Goal: Task Accomplishment & Management: Use online tool/utility

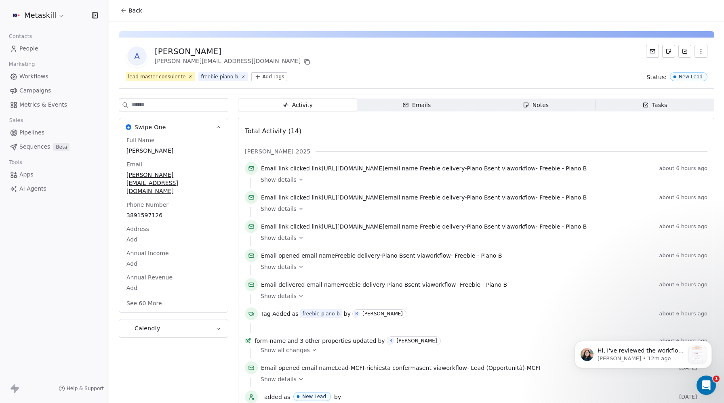
scroll to position [170, 0]
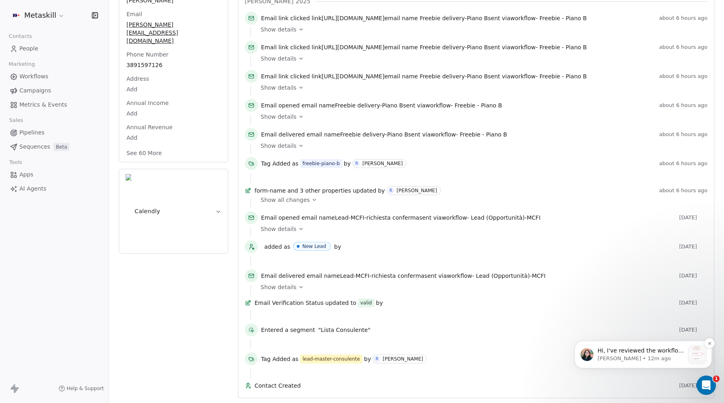
click at [695, 351] on div "Notification stack" at bounding box center [697, 354] width 17 height 17
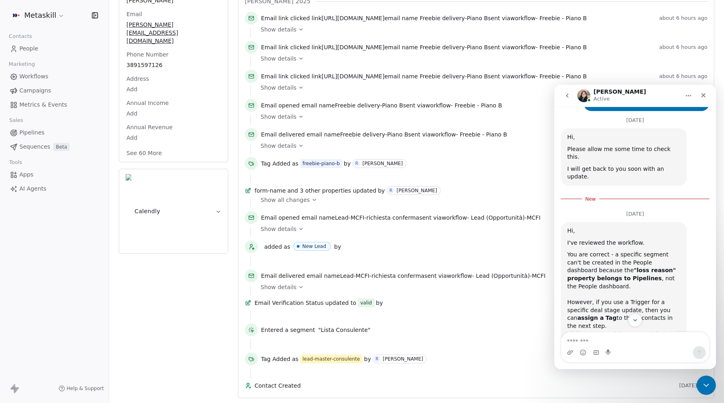
scroll to position [677, 0]
click at [647, 329] on img "Mrinal says…" at bounding box center [621, 355] width 108 height 52
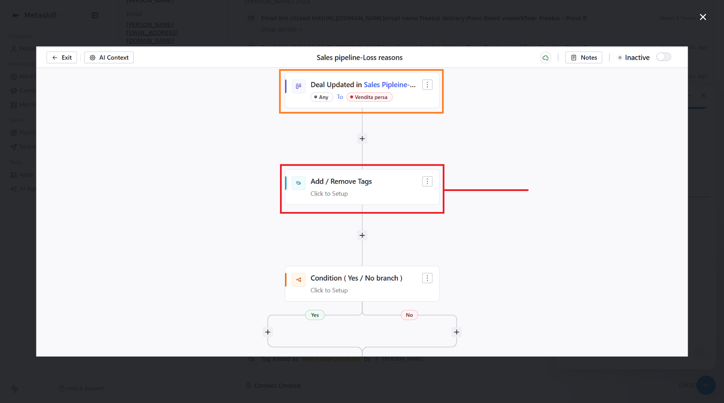
click at [647, 266] on img "Close" at bounding box center [362, 201] width 652 height 310
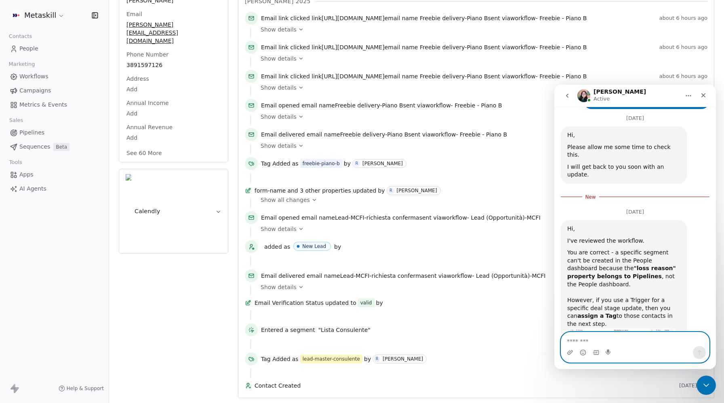
click at [611, 341] on textarea "Message…" at bounding box center [635, 340] width 148 height 14
paste textarea "**********"
type textarea "**********"
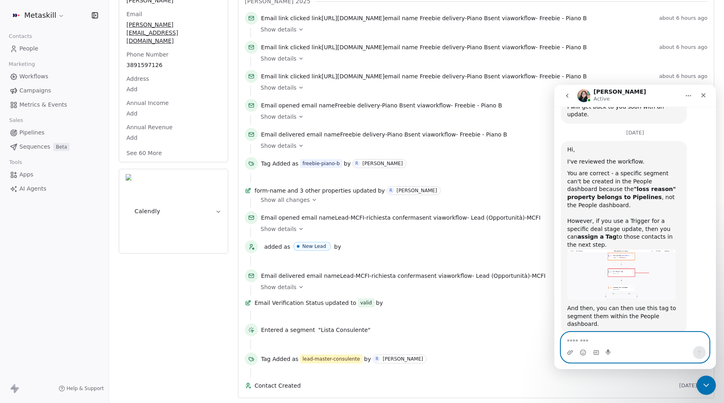
scroll to position [739, 0]
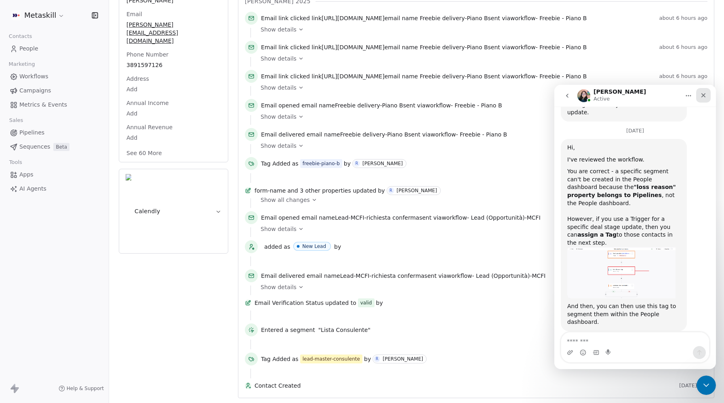
click at [703, 98] on icon "Close" at bounding box center [703, 95] width 6 height 6
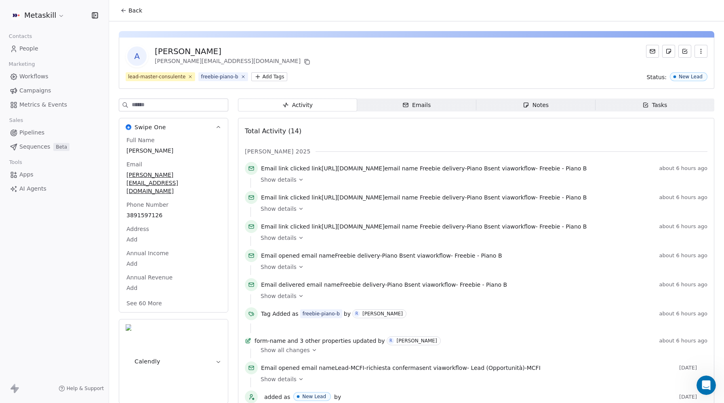
click at [128, 11] on button "Back" at bounding box center [132, 10] width 32 height 15
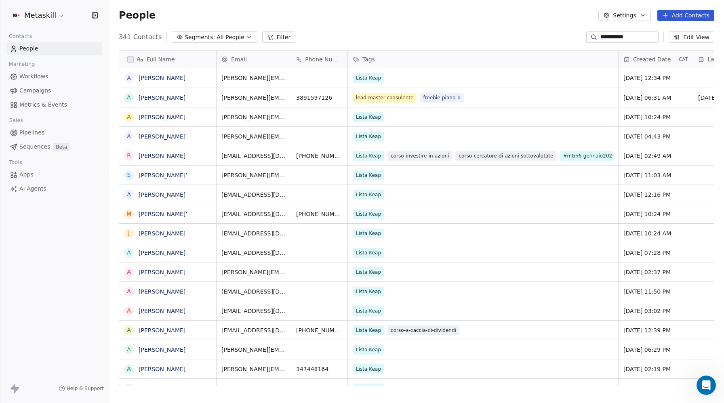
scroll to position [355, 615]
click at [617, 36] on input "**********" at bounding box center [629, 37] width 57 height 8
paste input
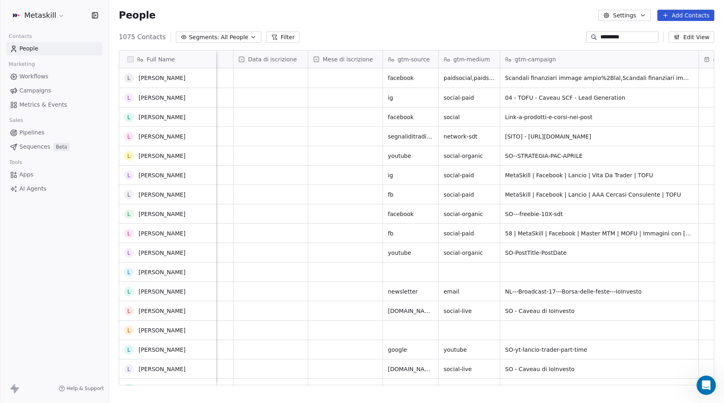
scroll to position [0, 0]
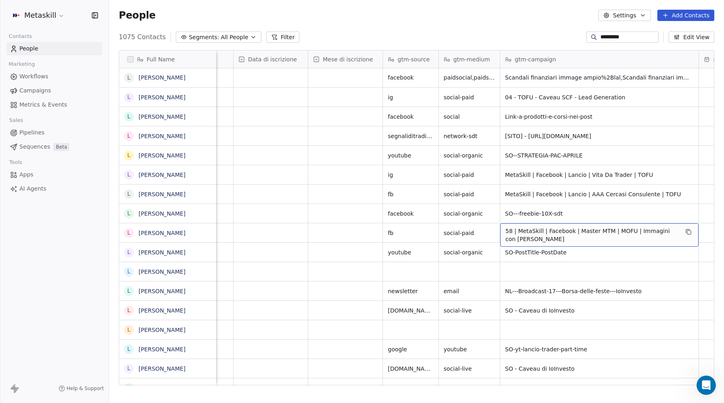
click at [535, 233] on span "58 | MetaSkill | Facebook | Master MTM | MOFU | Immagini con [PERSON_NAME]" at bounding box center [592, 235] width 173 height 16
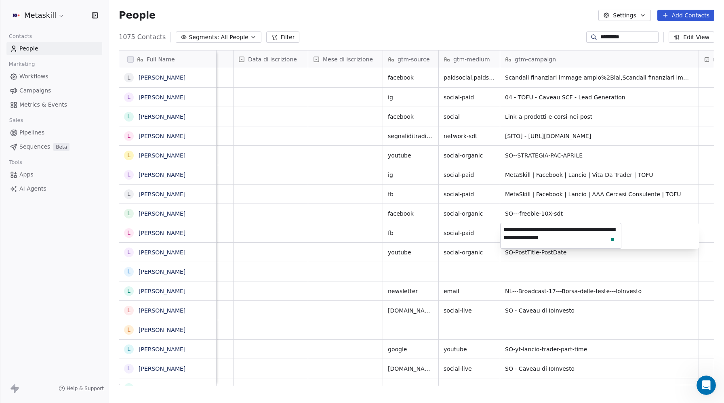
scroll to position [770, 0]
click at [610, 33] on html "Metaskill Contacts People Marketing Workflows Campaigns Metrics & Events Sales …" at bounding box center [362, 201] width 724 height 403
click at [611, 34] on input "*********" at bounding box center [629, 37] width 57 height 8
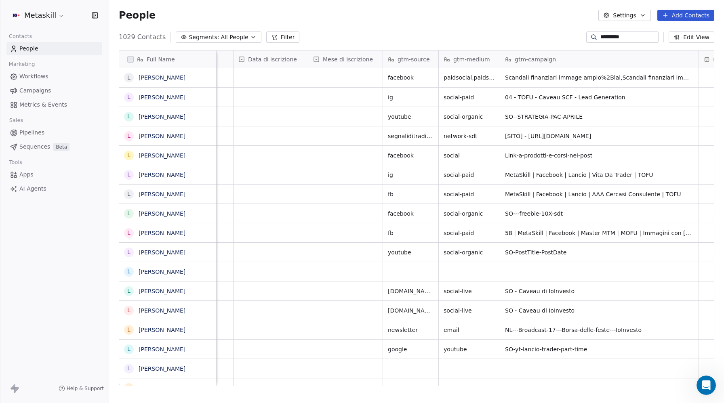
click at [614, 37] on input "*********" at bounding box center [629, 37] width 57 height 8
paste input "*******"
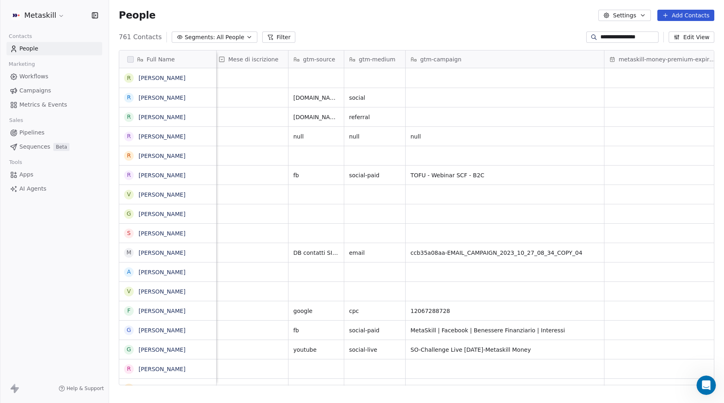
scroll to position [739, 0]
click at [615, 34] on input "**********" at bounding box center [629, 37] width 57 height 8
paste input "**"
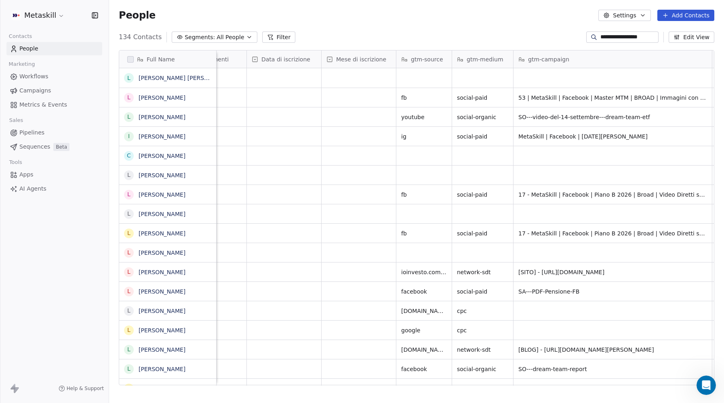
scroll to position [0, 1081]
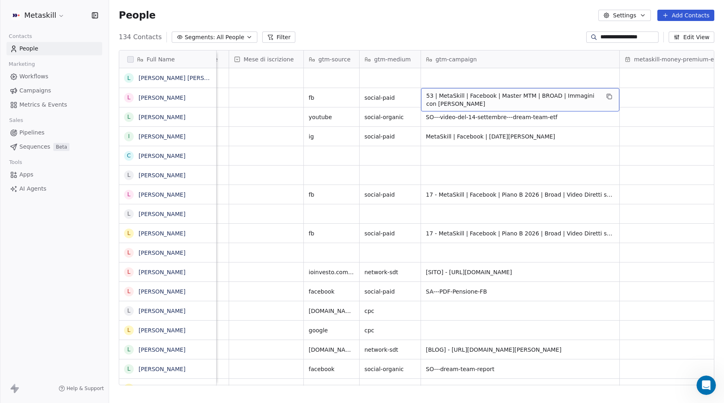
click at [534, 97] on span "53 | MetaSkill | Facebook | Master MTM | BROAD | Immagini con [PERSON_NAME]" at bounding box center [512, 100] width 173 height 16
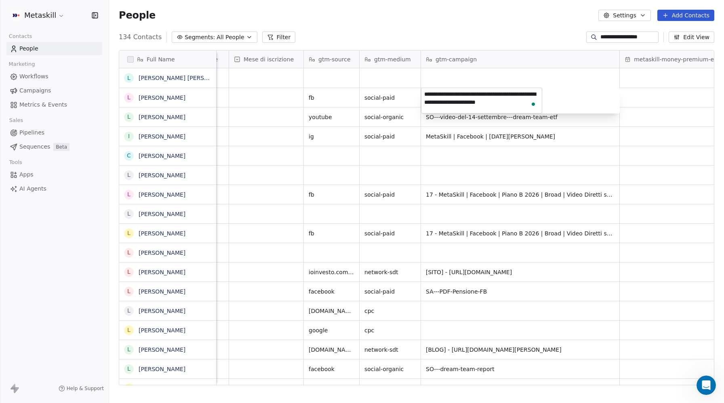
scroll to position [770, 0]
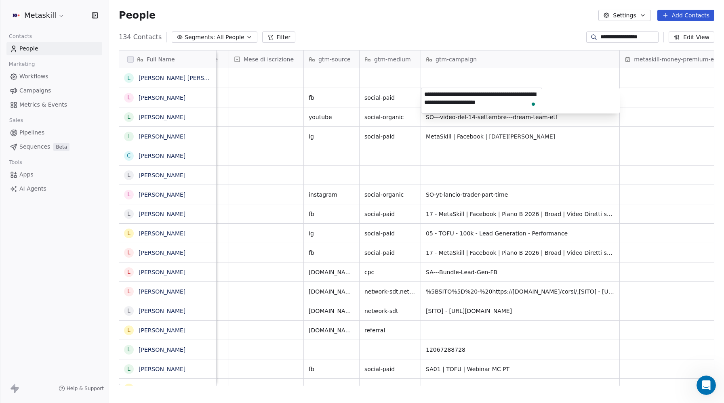
click at [616, 35] on html "**********" at bounding box center [362, 201] width 724 height 403
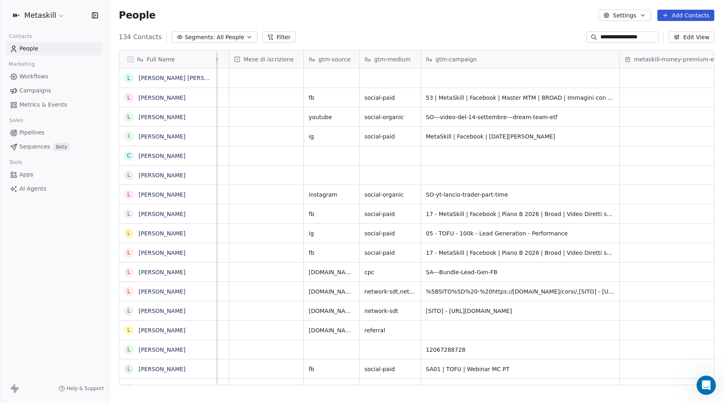
click at [616, 35] on input "**********" at bounding box center [629, 37] width 57 height 8
paste input
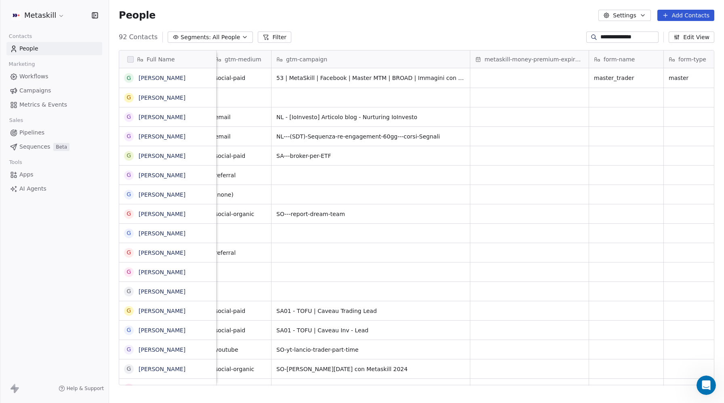
scroll to position [0, 1214]
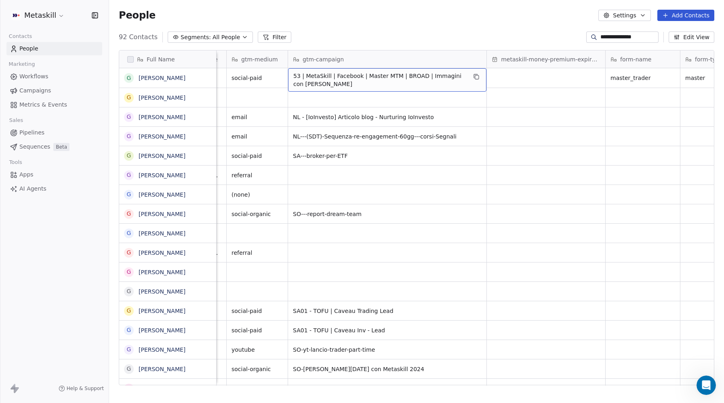
click at [441, 79] on span "53 | MetaSkill | Facebook | Master MTM | BROAD | Immagini con [PERSON_NAME]" at bounding box center [379, 80] width 173 height 16
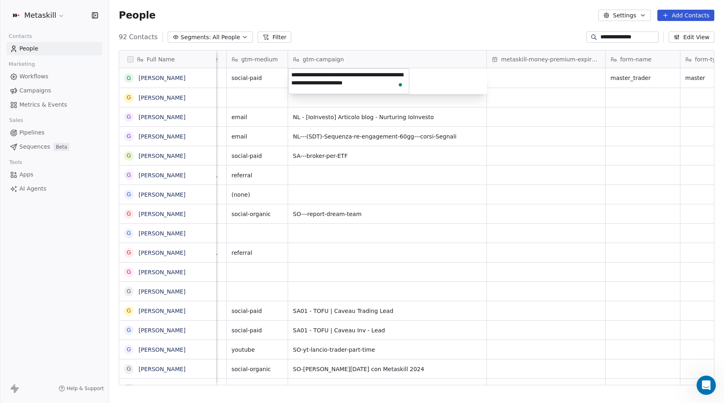
click at [350, 78] on textarea "**********" at bounding box center [349, 81] width 120 height 25
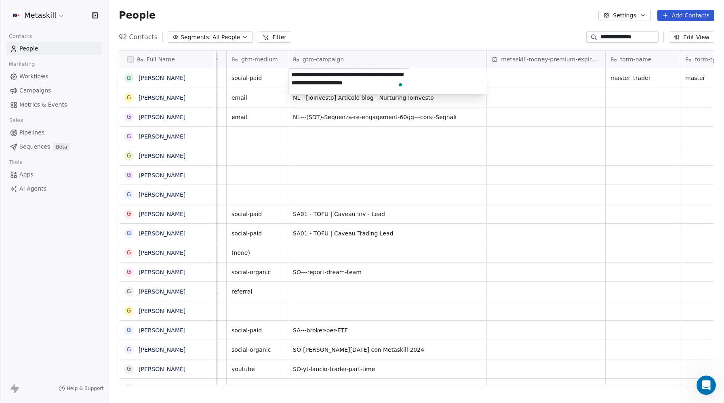
click at [491, 105] on html "**********" at bounding box center [362, 201] width 724 height 403
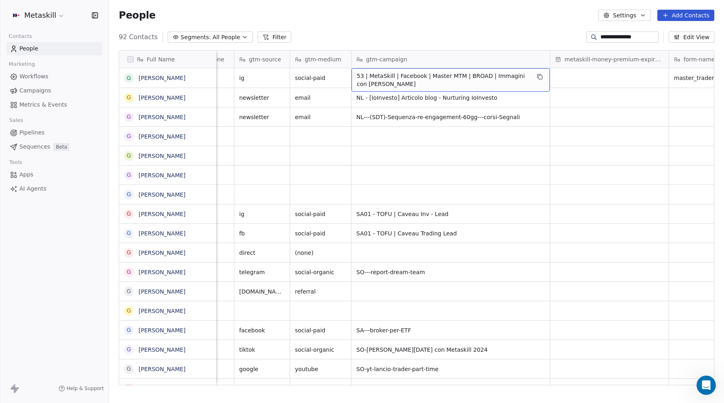
scroll to position [791, 0]
click at [417, 76] on span "53 | MetaSkill | Facebook | Master MTM | BROAD | Immagini con [PERSON_NAME]" at bounding box center [443, 80] width 173 height 16
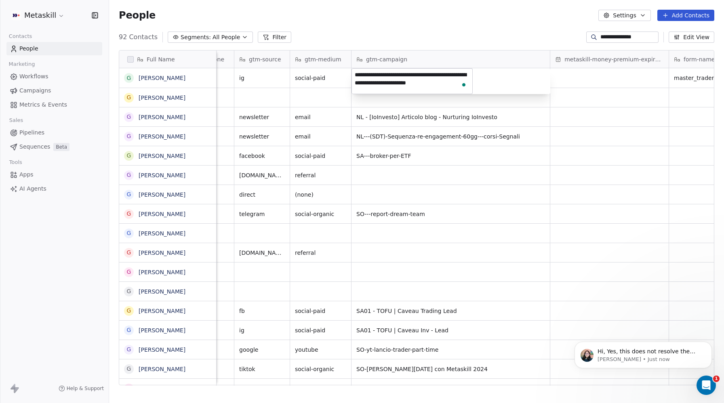
scroll to position [826, 0]
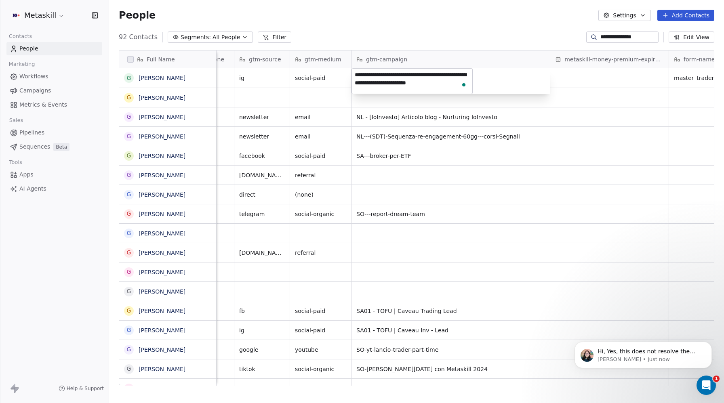
click at [621, 34] on html "**********" at bounding box center [362, 201] width 724 height 403
click at [621, 34] on input "**********" at bounding box center [629, 37] width 57 height 8
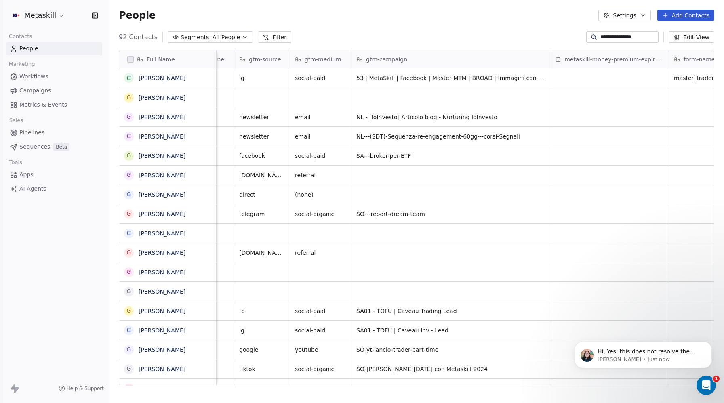
paste input
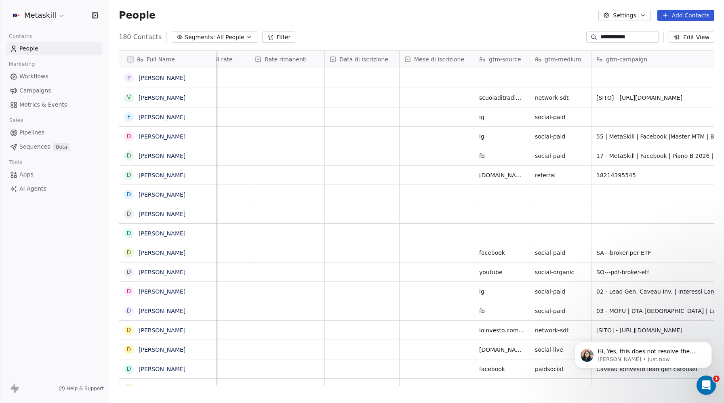
scroll to position [0, 990]
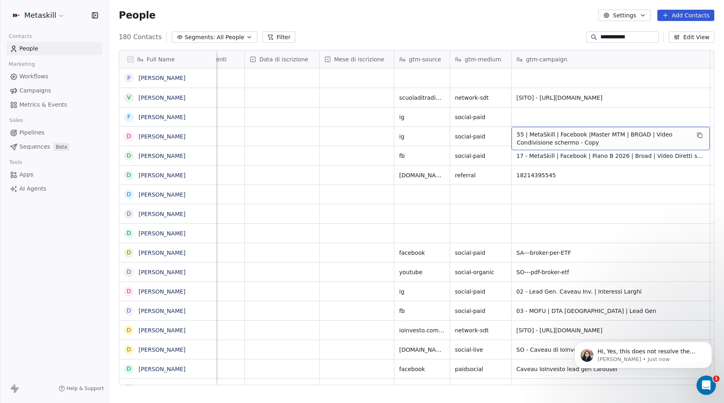
click at [543, 135] on span "55 | MetaSkill | Facebook |Master MTM | BROAD | Video Condivisione schermo - Co…" at bounding box center [603, 139] width 173 height 16
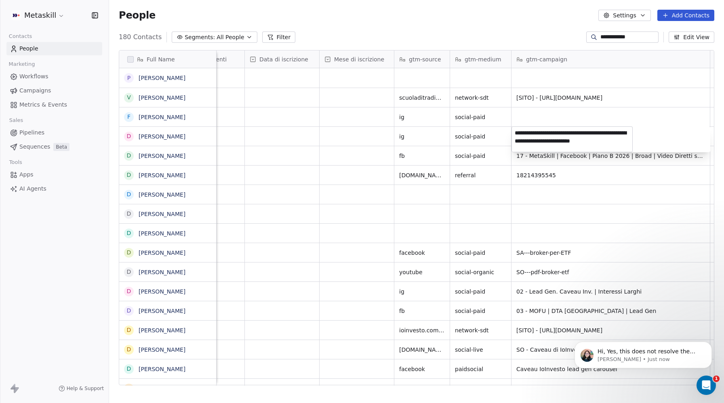
scroll to position [3, 0]
click at [614, 39] on html "**********" at bounding box center [362, 201] width 724 height 403
click at [614, 39] on input "**********" at bounding box center [629, 37] width 57 height 8
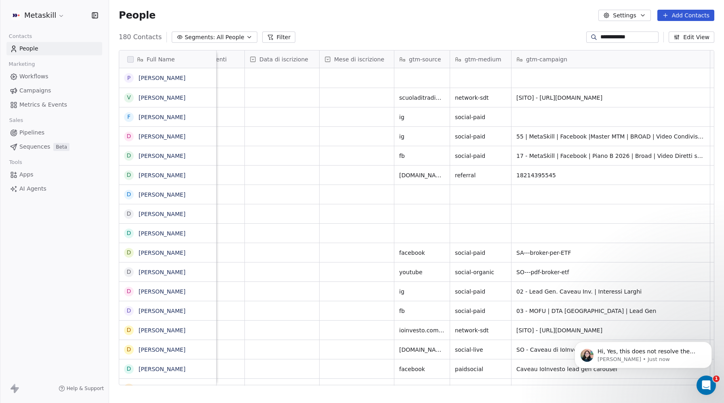
paste input "*******"
type input "**********"
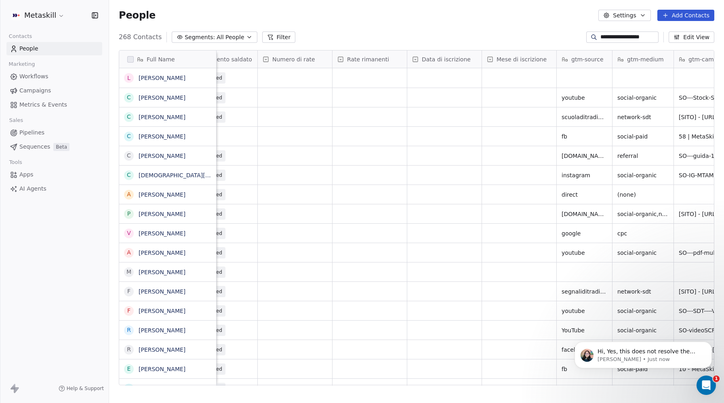
scroll to position [0, 1092]
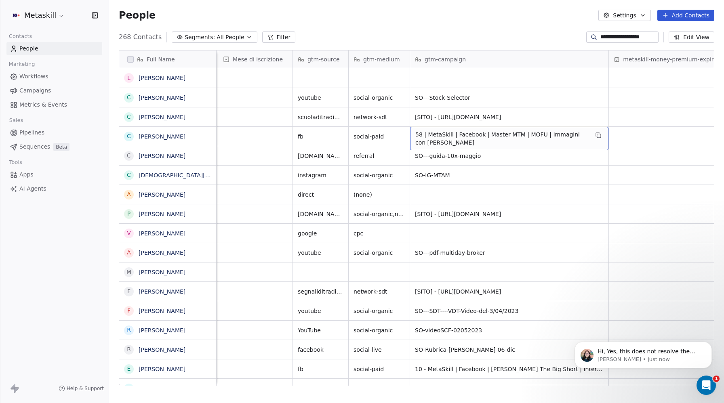
click at [495, 135] on span "58 | MetaSkill | Facebook | Master MTM | MOFU | Immagini con [PERSON_NAME]" at bounding box center [501, 139] width 173 height 16
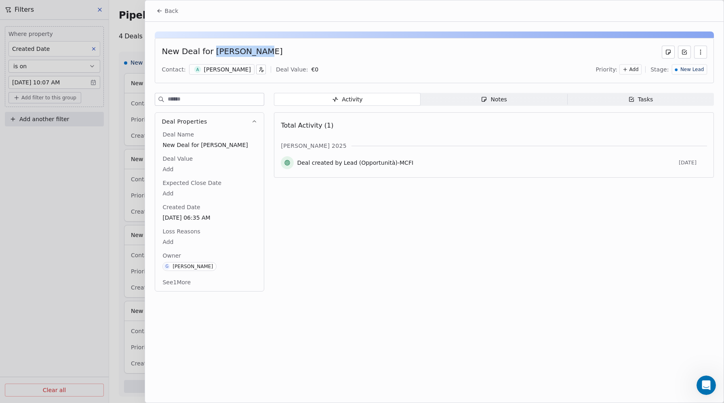
scroll to position [4, 0]
click at [164, 11] on span "Back" at bounding box center [171, 11] width 14 height 8
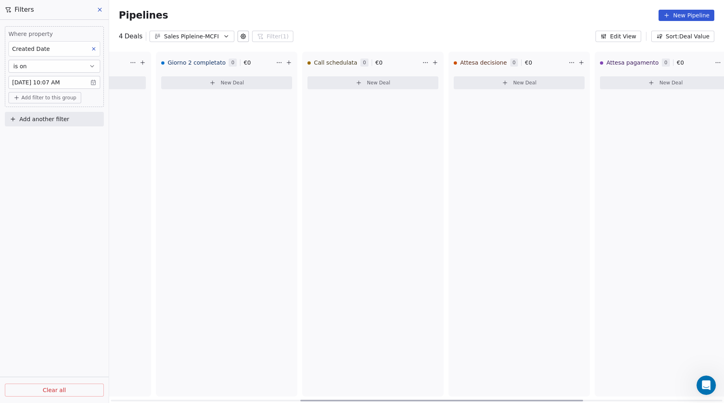
scroll to position [0, 423]
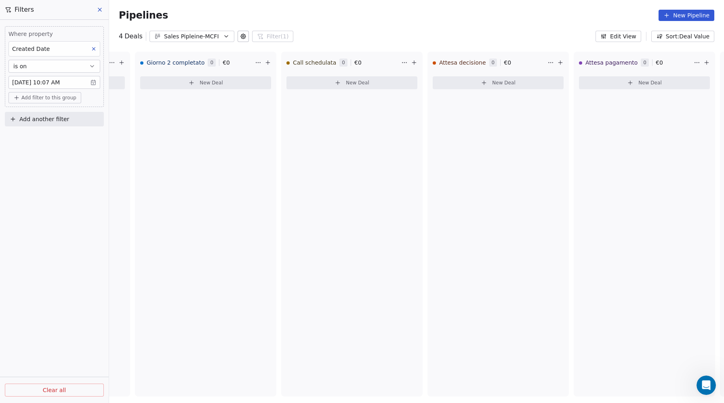
click at [204, 39] on div "Sales Pipleine-MCFI" at bounding box center [192, 36] width 56 height 8
click at [196, 83] on span "Sales Pipeline-MTM" at bounding box center [183, 83] width 54 height 8
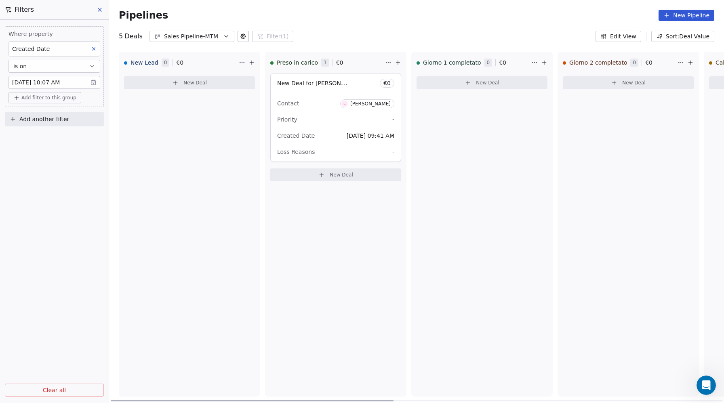
click at [325, 88] on span "New Deal for Luca Mori" at bounding box center [313, 83] width 73 height 10
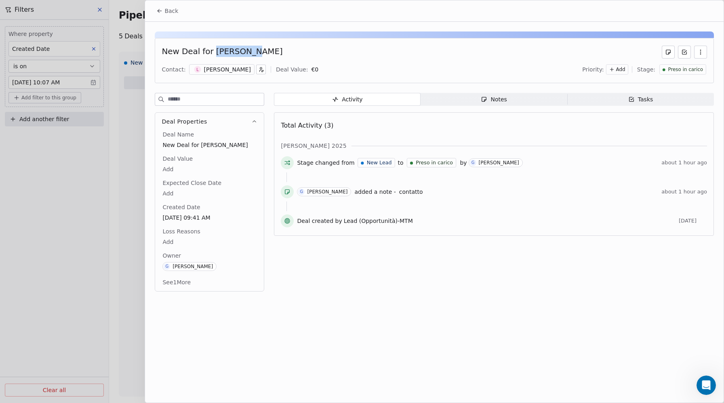
drag, startPoint x: 251, startPoint y: 52, endPoint x: 211, endPoint y: 49, distance: 39.3
click at [211, 49] on div "New Deal for Luca Mori" at bounding box center [435, 52] width 546 height 13
copy div "[PERSON_NAME]"
click at [168, 12] on span "Back" at bounding box center [171, 11] width 14 height 8
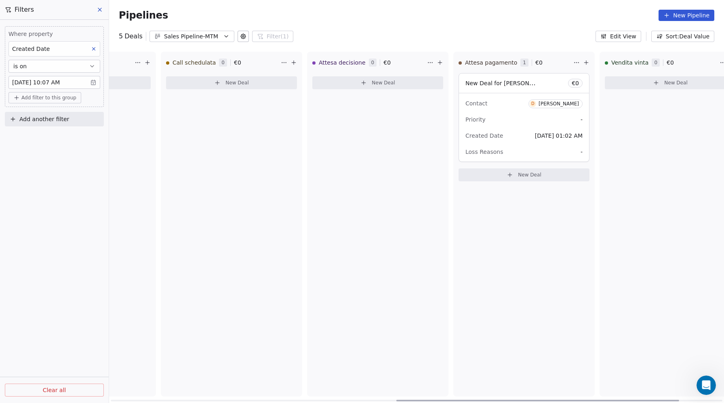
scroll to position [0, 677]
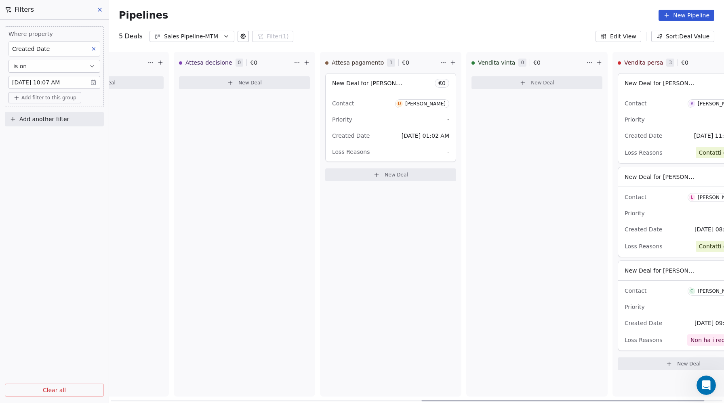
click at [358, 95] on div "Contact D Domenico Lepore Priority - Created Date Oct 12, 2025 01:02 AM Loss Re…" at bounding box center [391, 127] width 130 height 68
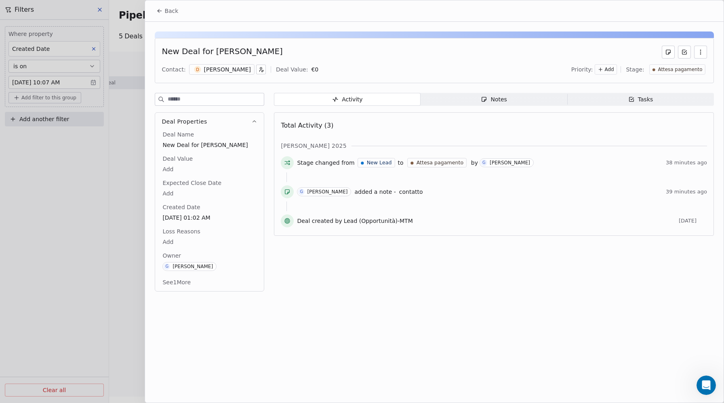
click at [157, 12] on icon at bounding box center [159, 11] width 6 height 6
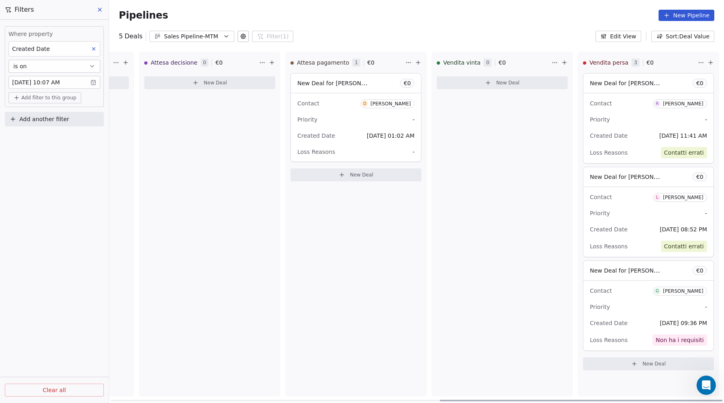
scroll to position [0, 716]
click at [308, 82] on span "New Deal for Domenico Lepore" at bounding box center [335, 83] width 85 height 8
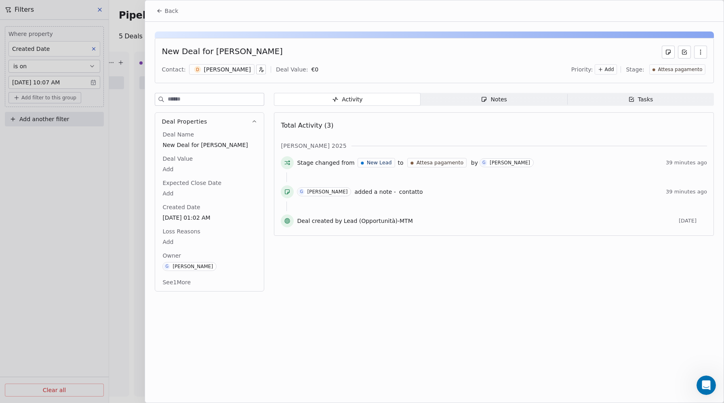
click at [133, 109] on div at bounding box center [362, 201] width 724 height 403
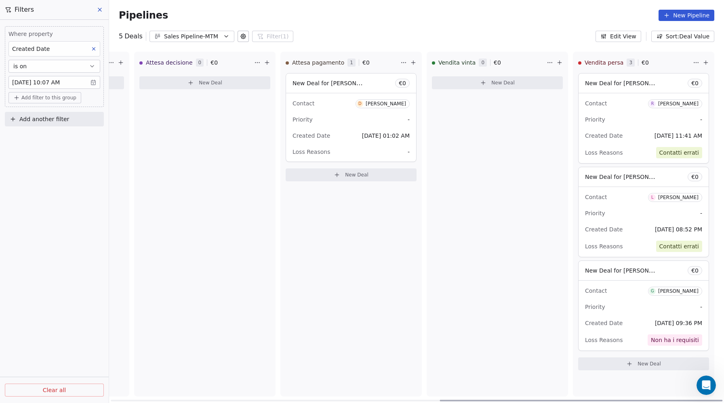
click at [615, 84] on span "New Deal for Riccardo Valenti" at bounding box center [627, 83] width 85 height 8
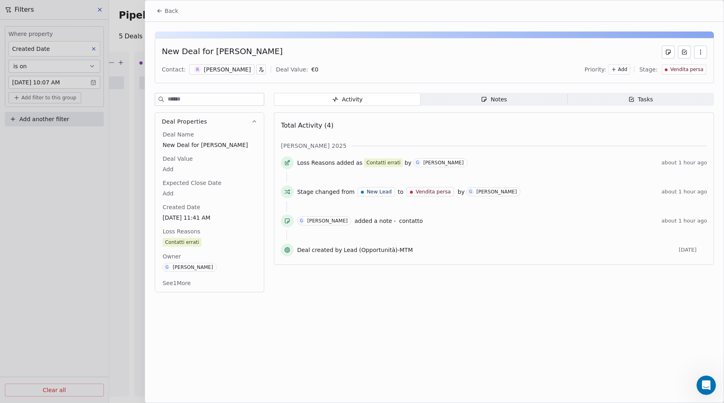
drag, startPoint x: 244, startPoint y: 52, endPoint x: 209, endPoint y: 51, distance: 35.6
click at [209, 51] on div "New Deal for Riccardo Valenti" at bounding box center [435, 52] width 546 height 13
copy div "[PERSON_NAME]"
click at [160, 8] on icon at bounding box center [159, 11] width 6 height 6
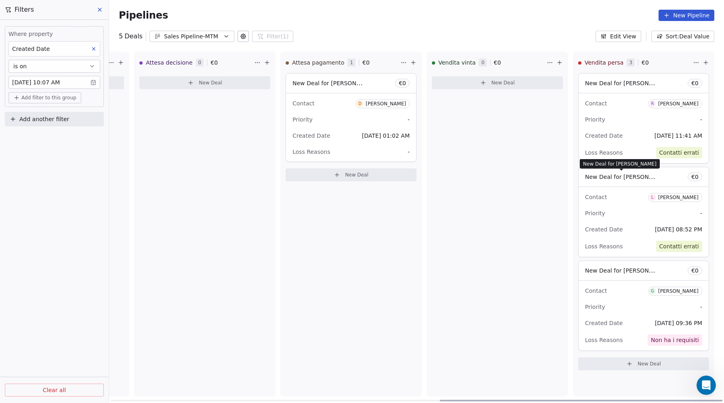
click at [626, 178] on span "New Deal for Luciano Giangrande" at bounding box center [627, 177] width 85 height 8
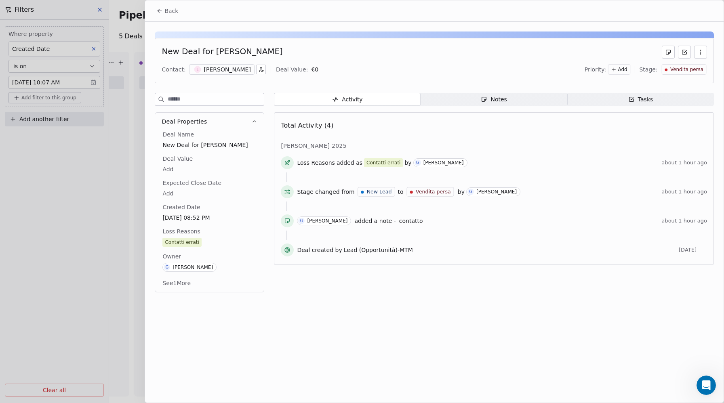
click at [277, 52] on div "New Deal for Luciano Giangrande" at bounding box center [222, 52] width 121 height 13
drag, startPoint x: 273, startPoint y: 51, endPoint x: 210, endPoint y: 54, distance: 62.7
click at [210, 54] on div "New Deal for Luciano Giangrande" at bounding box center [435, 52] width 546 height 13
copy div "[PERSON_NAME]"
click at [157, 12] on icon at bounding box center [159, 11] width 6 height 6
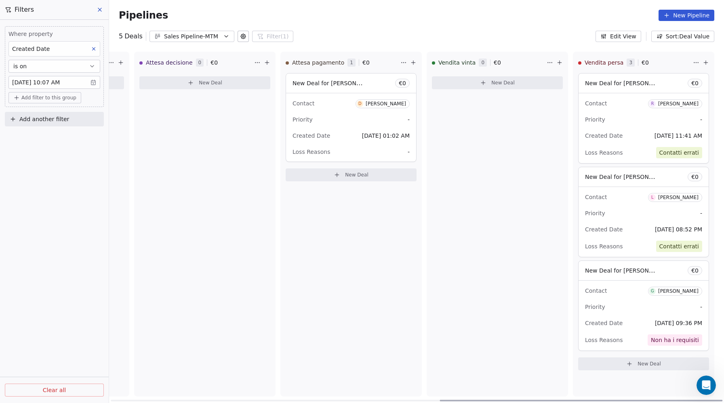
click at [626, 275] on span "New Deal for Giuliano Beciri" at bounding box center [621, 271] width 73 height 10
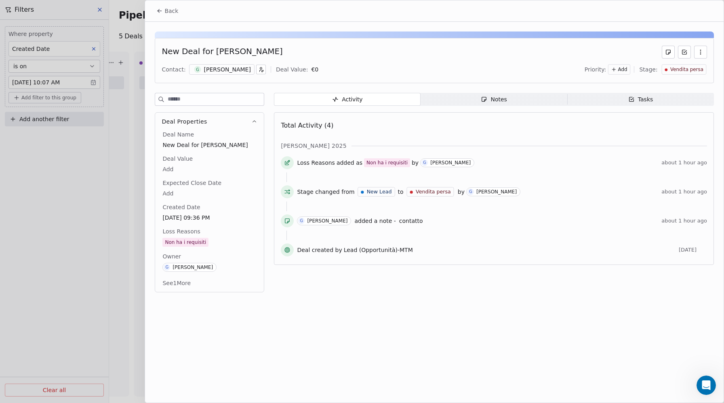
drag, startPoint x: 263, startPoint y: 53, endPoint x: 210, endPoint y: 53, distance: 52.5
click at [210, 53] on div "New Deal for Giuliano Beciri" at bounding box center [435, 52] width 546 height 13
click at [164, 8] on button "Back" at bounding box center [168, 11] width 32 height 15
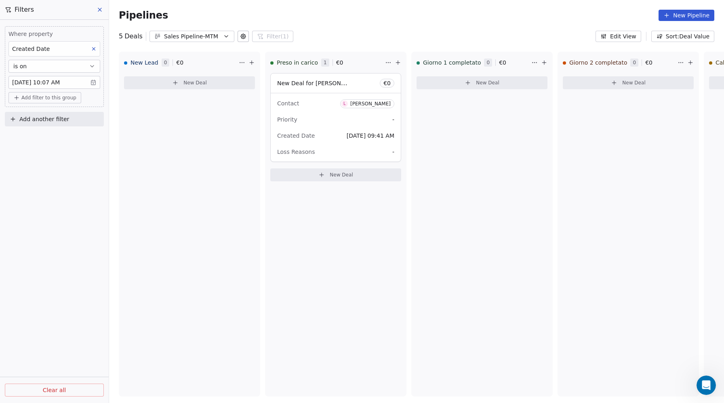
click at [53, 81] on body "Metaskill Contacts People Marketing Workflows Campaigns Metrics & Events Sales …" at bounding box center [362, 201] width 724 height 403
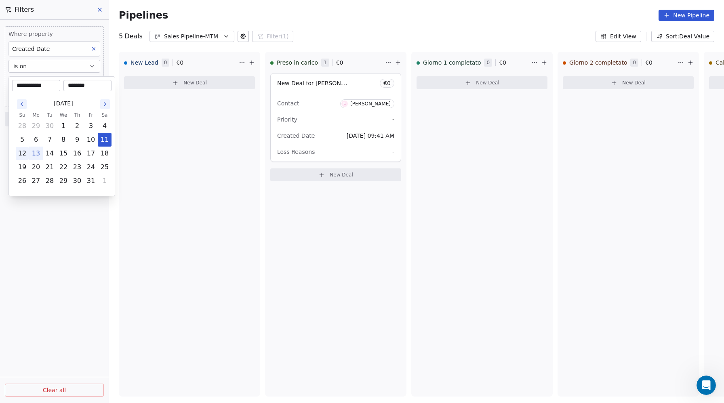
click at [24, 153] on button "12" at bounding box center [22, 153] width 13 height 13
type input "**********"
click at [199, 158] on html "Metaskill Contacts People Marketing Workflows Campaigns Metrics & Events Sales …" at bounding box center [362, 201] width 724 height 403
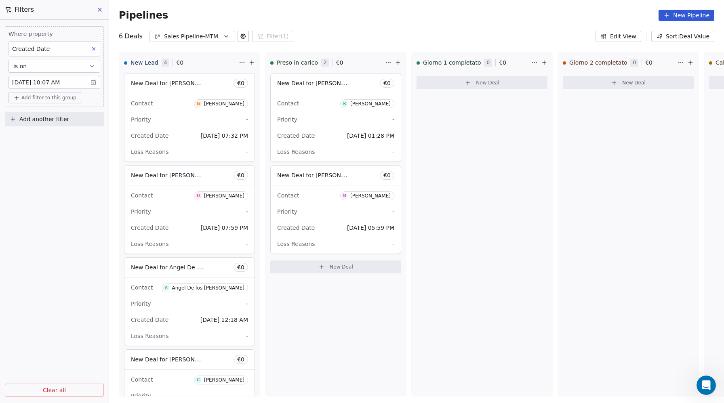
click at [44, 100] on span "Add filter to this group" at bounding box center [48, 98] width 55 height 6
click at [40, 118] on span "Deal properties" at bounding box center [39, 115] width 44 height 8
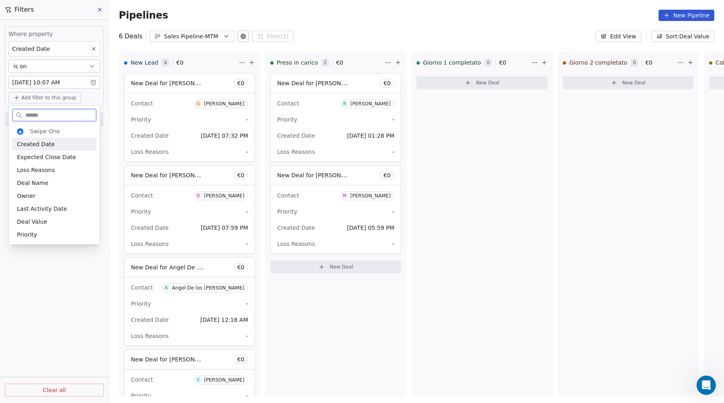
click at [39, 147] on span "Created Date" at bounding box center [36, 144] width 38 height 8
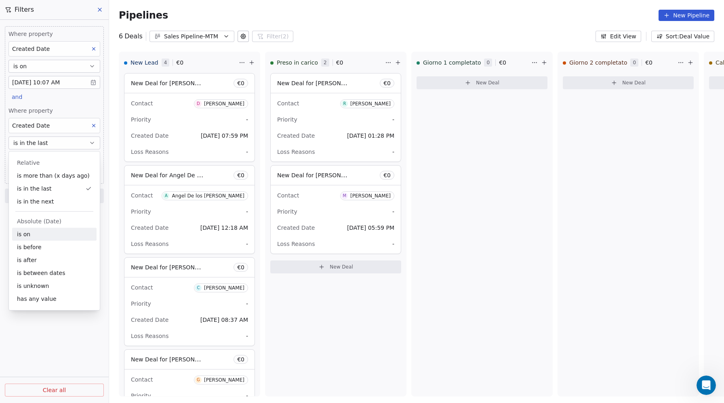
click at [36, 236] on div "is on" at bounding box center [54, 234] width 84 height 13
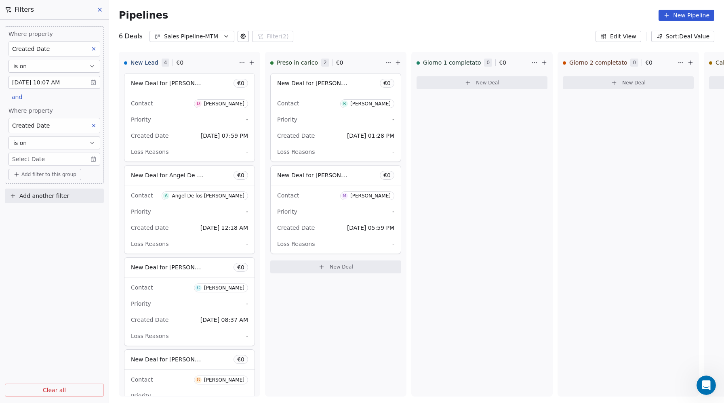
click at [29, 146] on button "is on" at bounding box center [54, 143] width 92 height 13
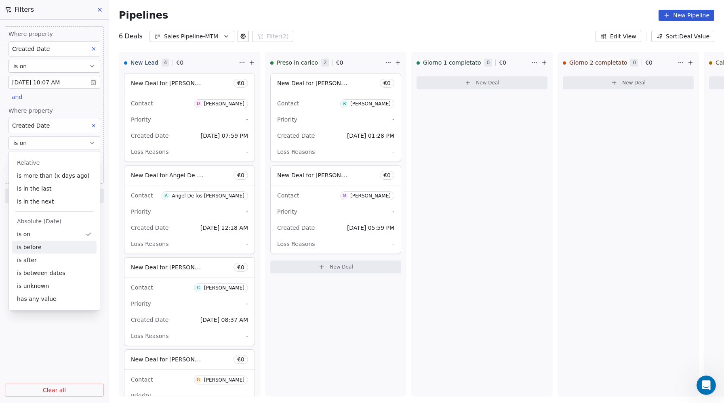
click at [32, 245] on div "is before" at bounding box center [54, 247] width 84 height 13
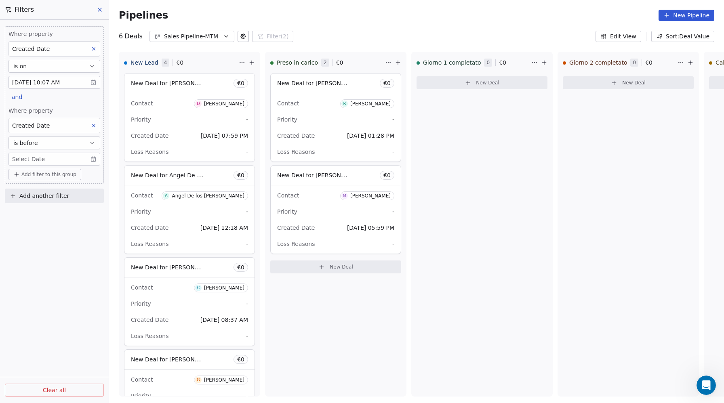
click at [42, 165] on body "Metaskill Contacts People Marketing Workflows Campaigns Metrics & Events Sales …" at bounding box center [362, 201] width 724 height 403
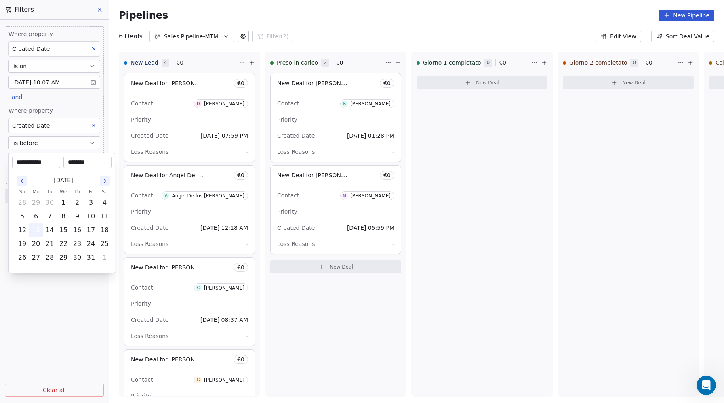
click at [36, 230] on button "13" at bounding box center [36, 230] width 13 height 13
click at [520, 333] on html "Metaskill Contacts People Marketing Workflows Campaigns Metrics & Events Sales …" at bounding box center [362, 201] width 724 height 403
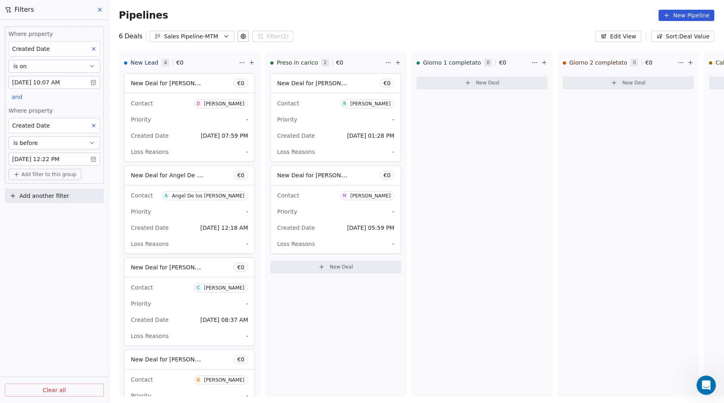
click at [65, 161] on body "Metaskill Contacts People Marketing Workflows Campaigns Metrics & Events Sales …" at bounding box center [362, 201] width 724 height 403
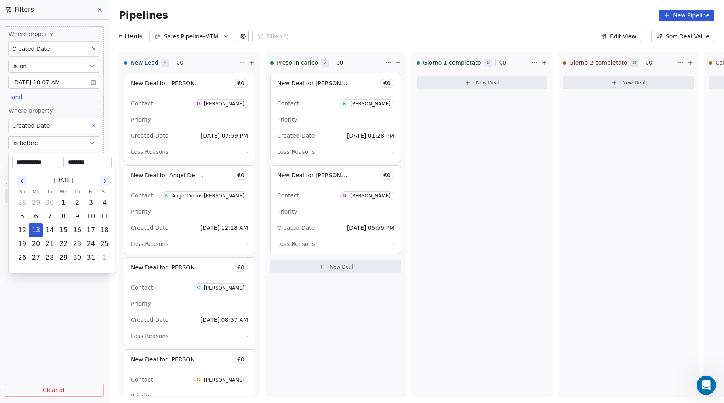
click at [74, 162] on input "********" at bounding box center [87, 162] width 45 height 8
drag, startPoint x: 74, startPoint y: 160, endPoint x: 68, endPoint y: 160, distance: 5.7
click at [68, 160] on input "********" at bounding box center [87, 162] width 45 height 8
type input "********"
click at [72, 299] on html "Metaskill Contacts People Marketing Workflows Campaigns Metrics & Events Sales …" at bounding box center [362, 201] width 724 height 403
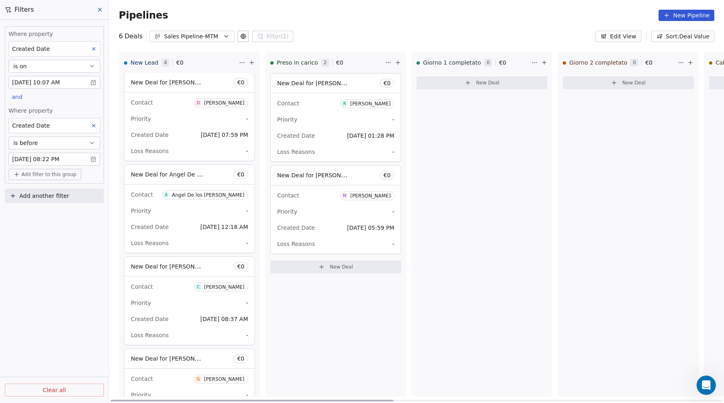
click at [190, 83] on span "New Deal for Danilo Greco" at bounding box center [173, 82] width 85 height 8
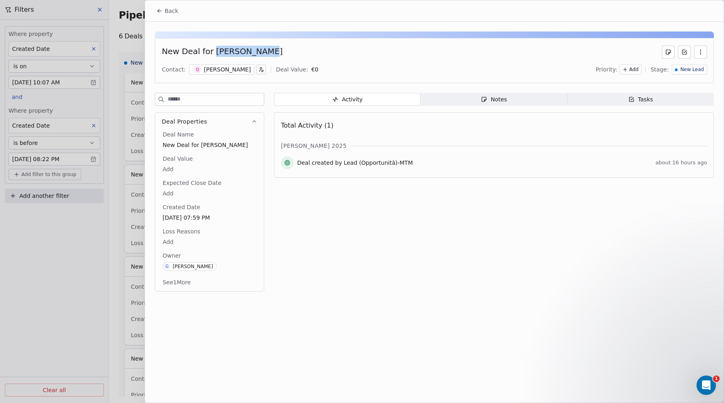
drag, startPoint x: 242, startPoint y: 54, endPoint x: 211, endPoint y: 53, distance: 31.5
click at [211, 53] on div "New Deal for Danilo Greco" at bounding box center [435, 52] width 546 height 13
copy div "[PERSON_NAME]"
click at [154, 13] on button "Back" at bounding box center [168, 11] width 32 height 15
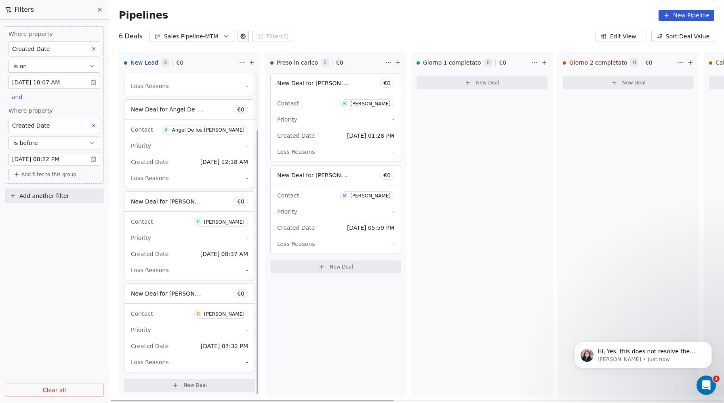
scroll to position [68, 0]
click at [165, 195] on span "New Deal for Cristian Martinelli" at bounding box center [167, 200] width 73 height 10
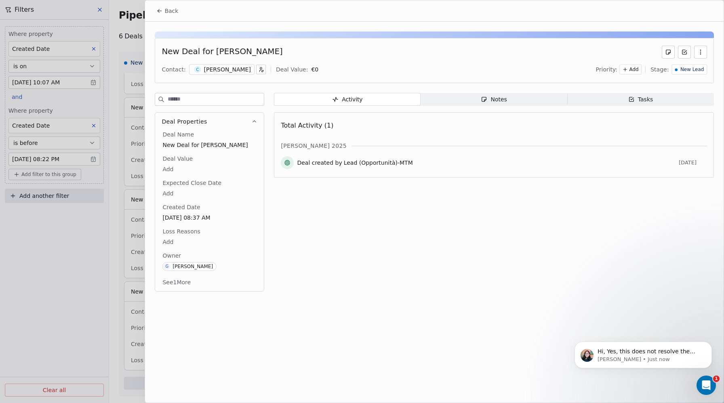
drag, startPoint x: 279, startPoint y: 48, endPoint x: 211, endPoint y: 48, distance: 67.9
click at [211, 48] on div "New Deal for Cristian Martinelli" at bounding box center [435, 52] width 546 height 13
copy div "[PERSON_NAME]"
click at [156, 10] on icon at bounding box center [159, 11] width 6 height 6
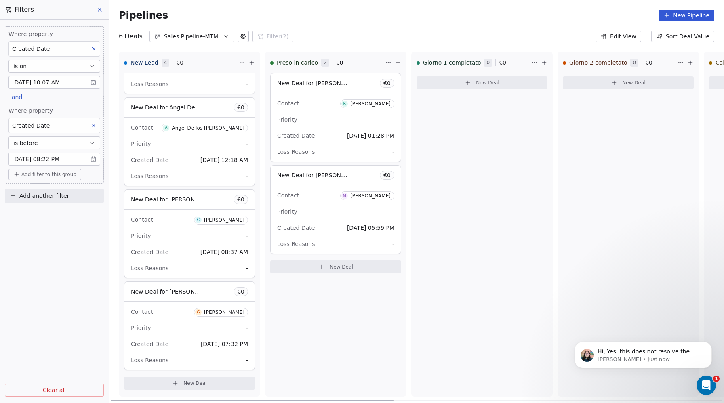
scroll to position [69, 0]
click at [166, 291] on span "New Deal for Giorgetti Ivan" at bounding box center [173, 292] width 85 height 8
